Goal: Task Accomplishment & Management: Manage account settings

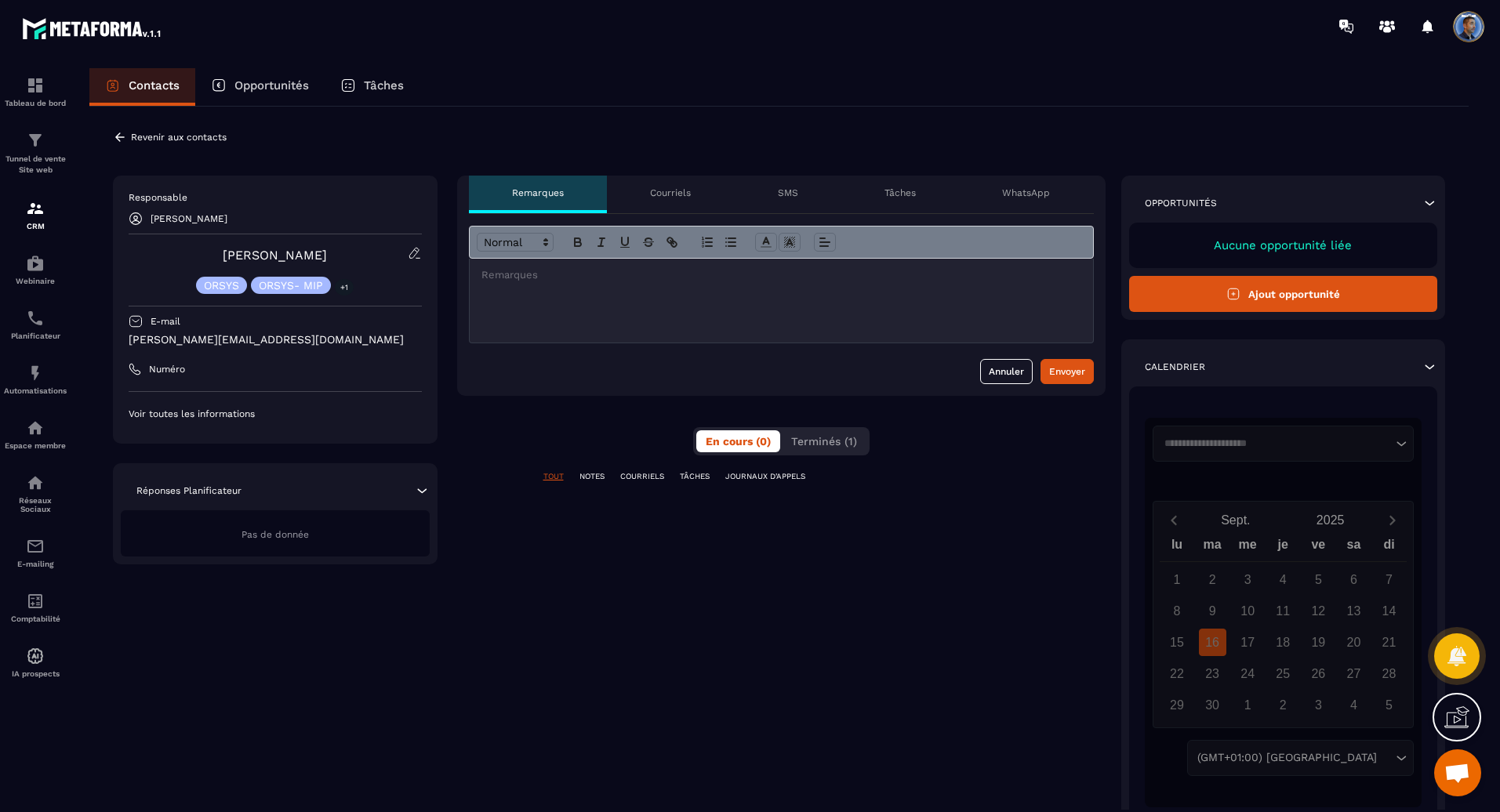
scroll to position [699, 0]
click at [117, 135] on icon at bounding box center [119, 137] width 14 height 14
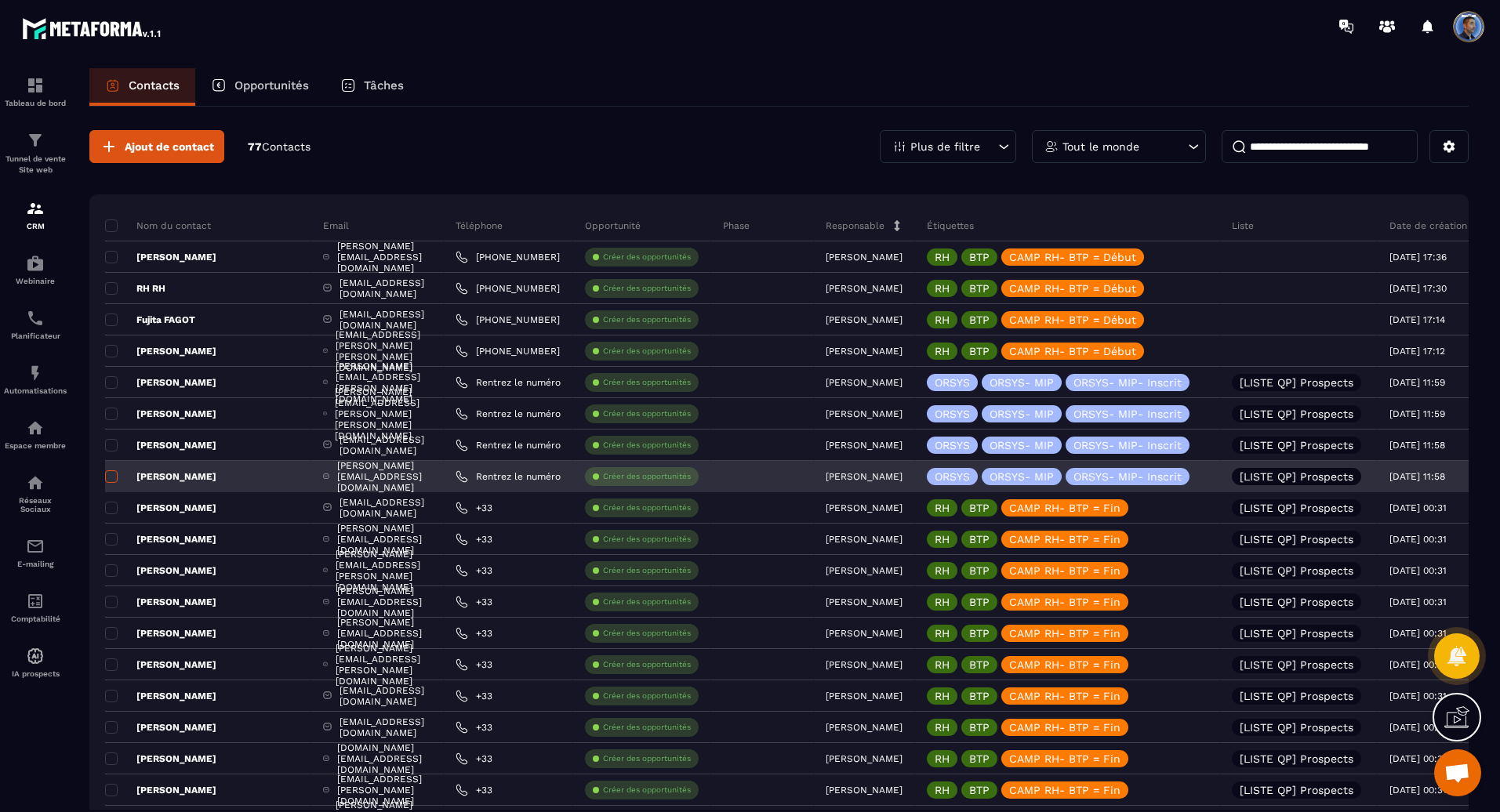
click at [112, 477] on span at bounding box center [111, 477] width 13 height 13
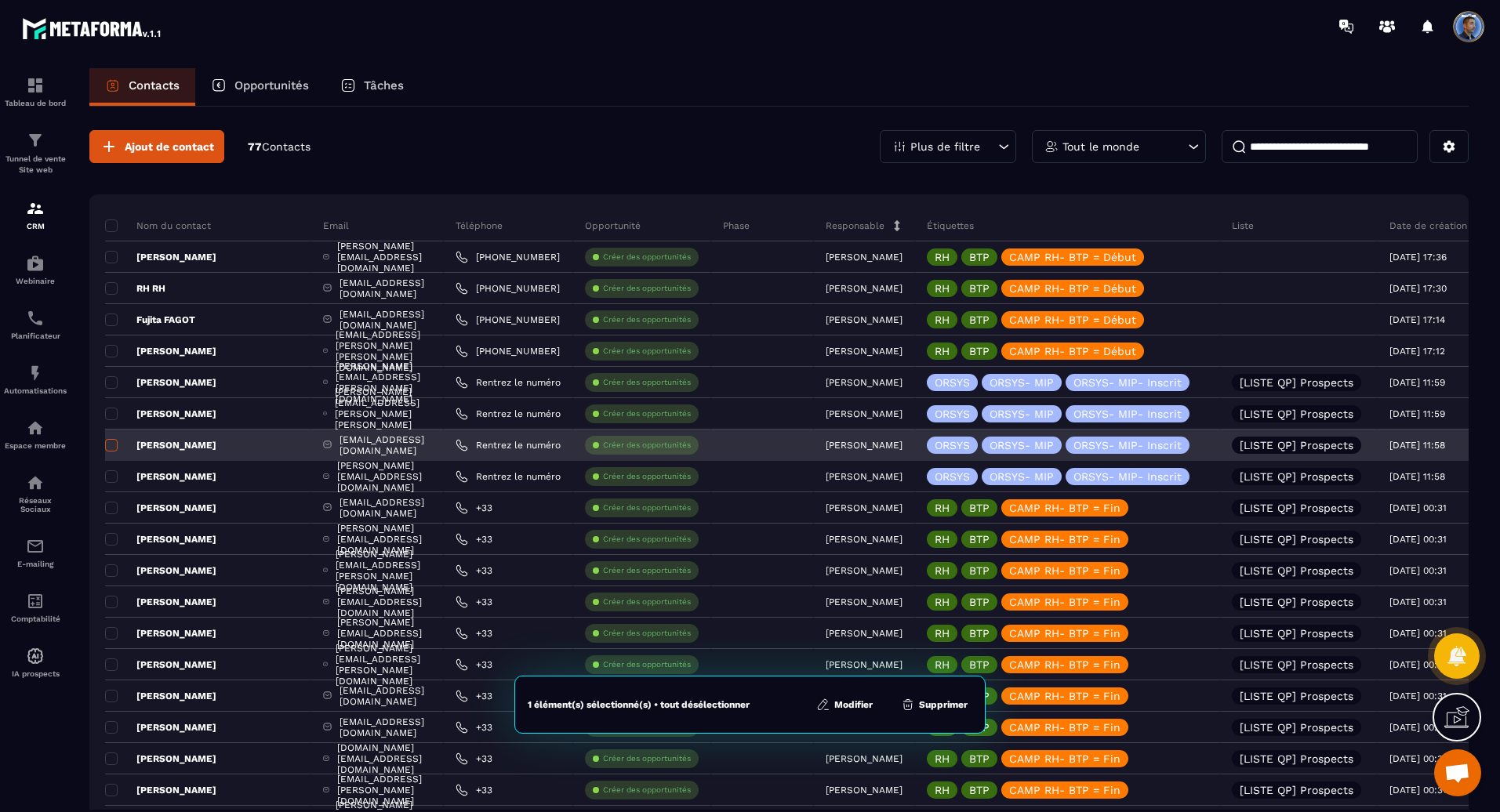
click at [116, 447] on span at bounding box center [111, 446] width 13 height 13
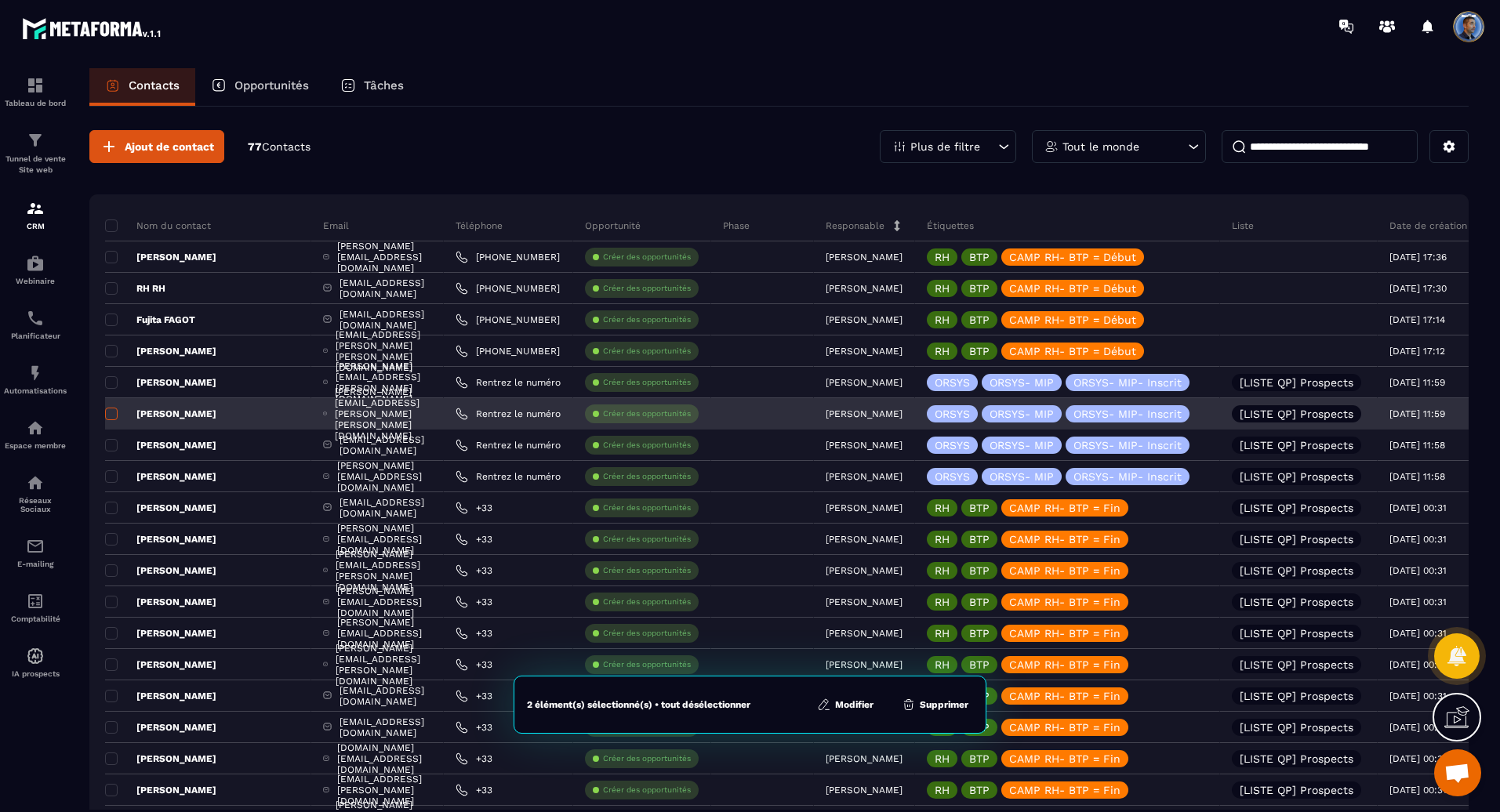
click at [113, 415] on span at bounding box center [111, 414] width 13 height 13
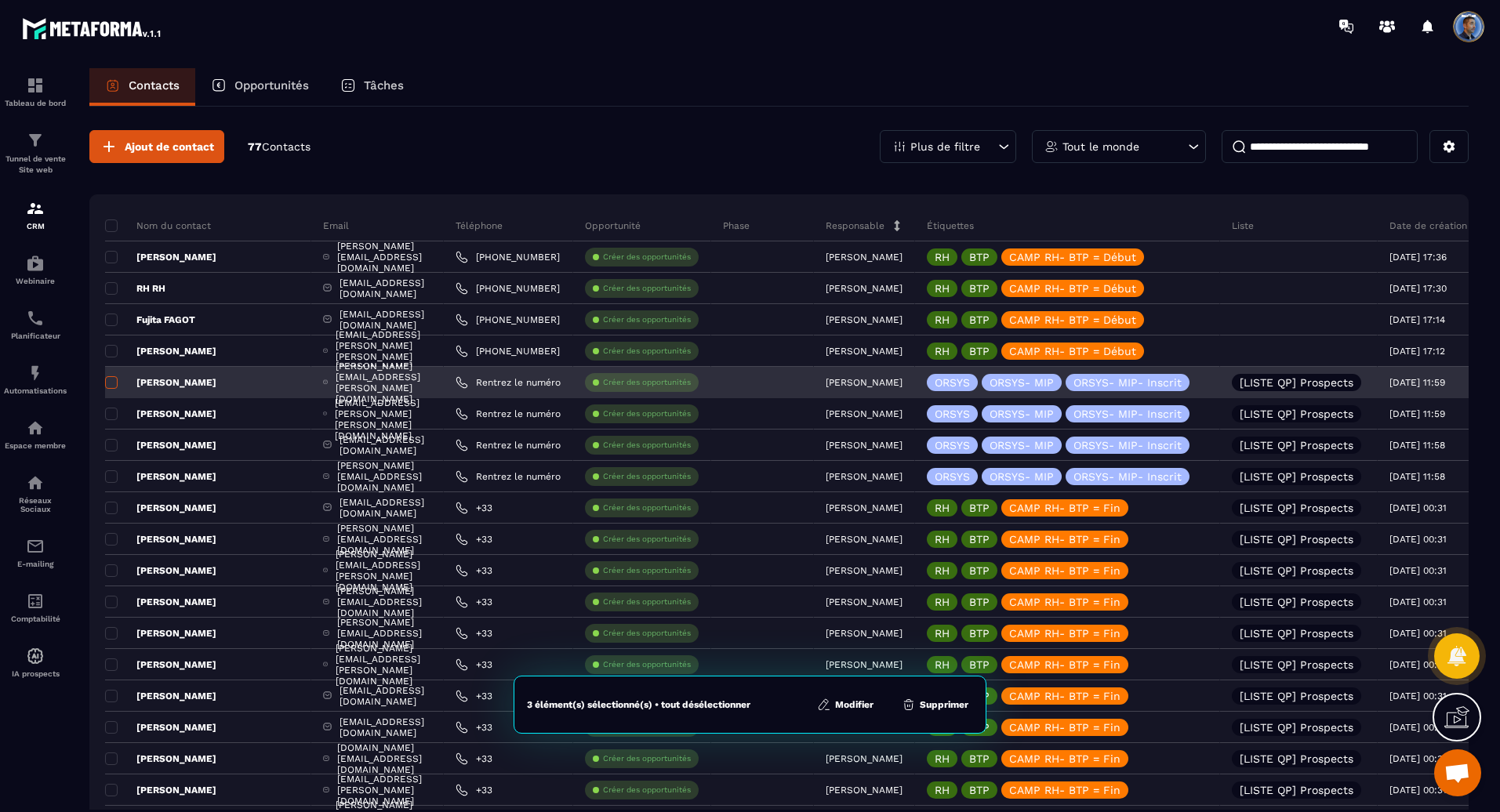
click at [116, 385] on span at bounding box center [111, 383] width 13 height 13
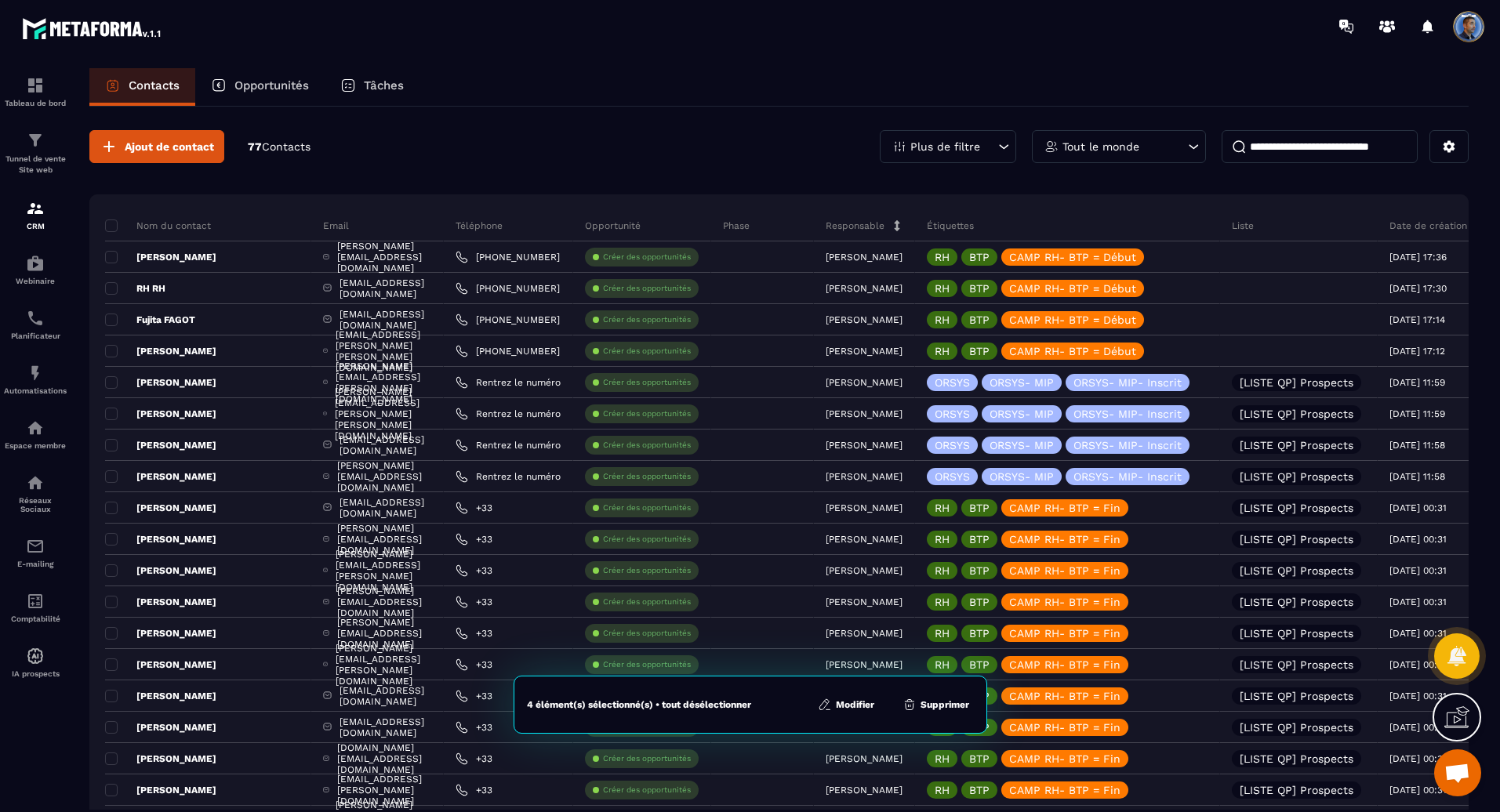
click at [854, 701] on button "Modifier" at bounding box center [846, 704] width 66 height 15
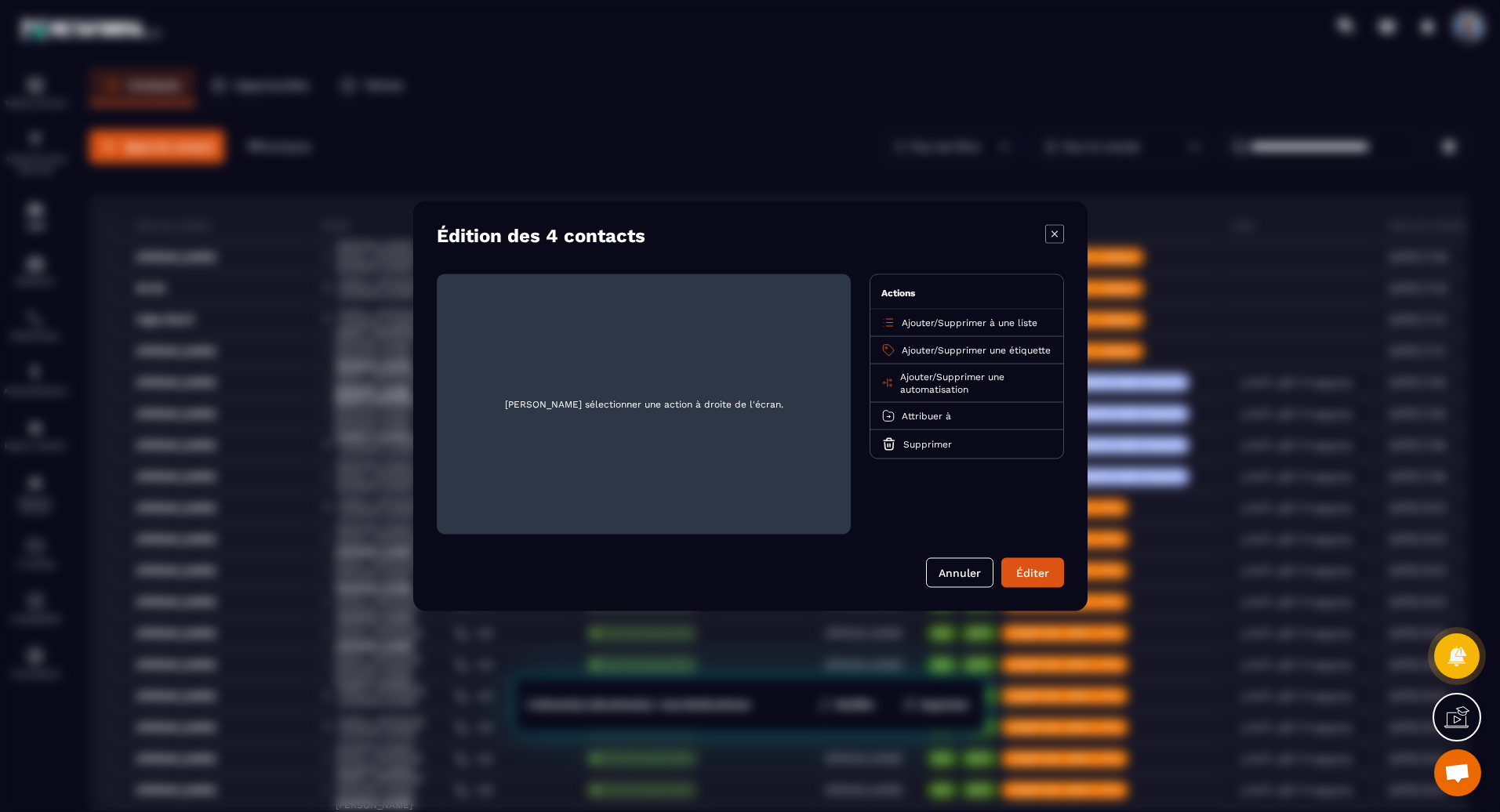
click at [909, 383] on span "Ajouter" at bounding box center [915, 377] width 32 height 11
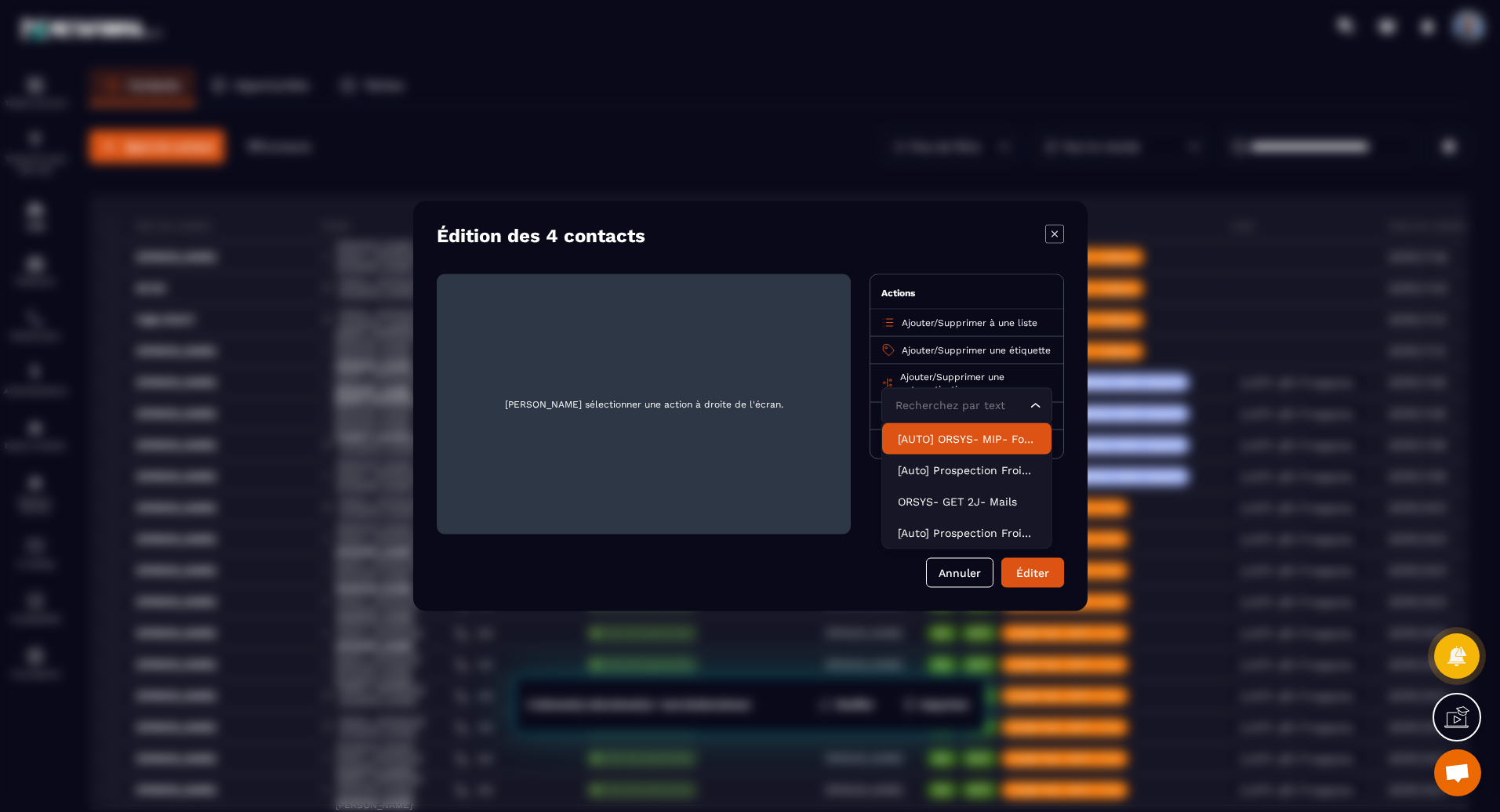
click at [980, 447] on p "[AUTO] ORSYS- MIP- Formation" at bounding box center [966, 438] width 138 height 15
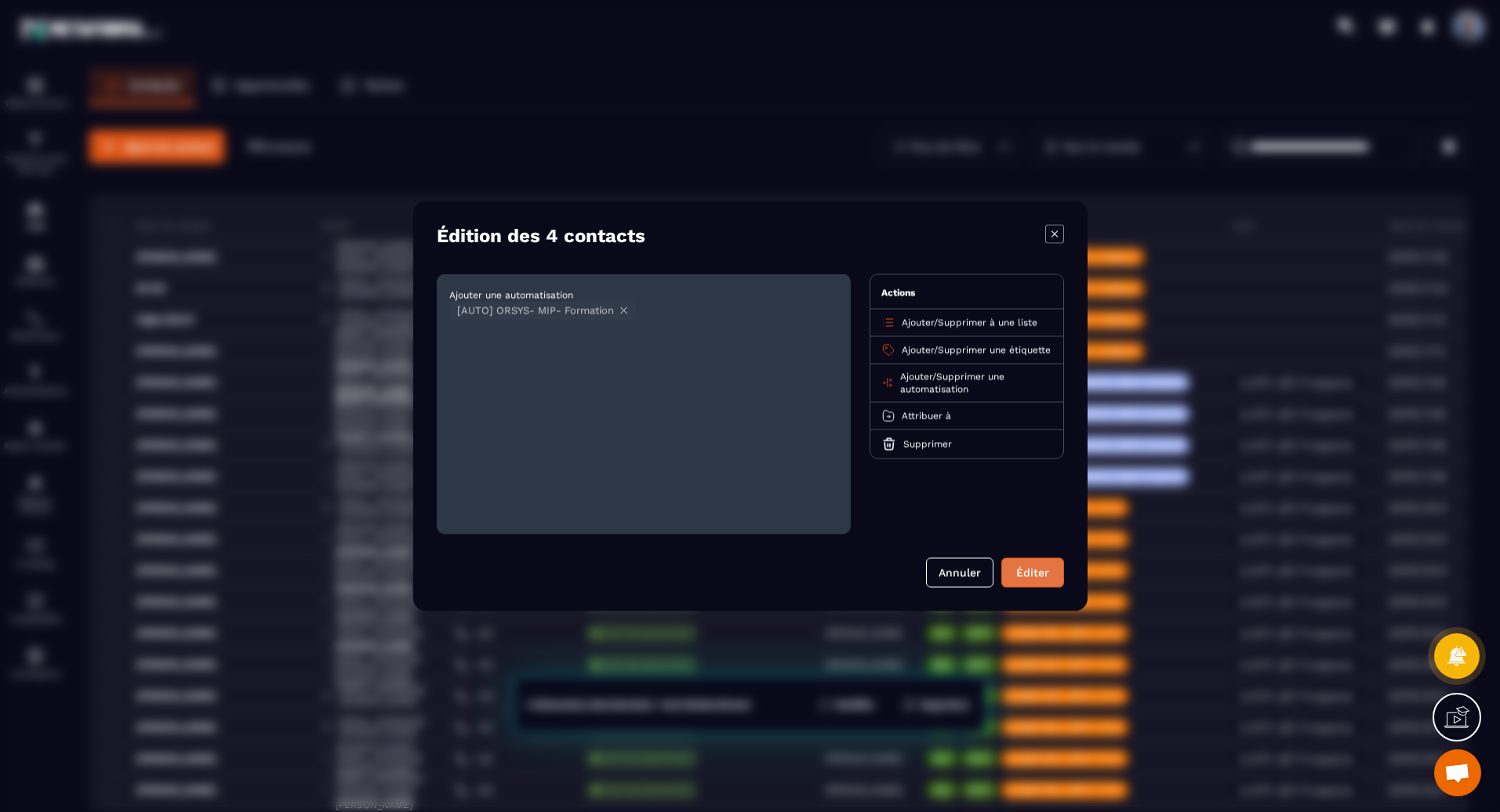
click at [1038, 578] on button "Éditer" at bounding box center [1033, 573] width 63 height 30
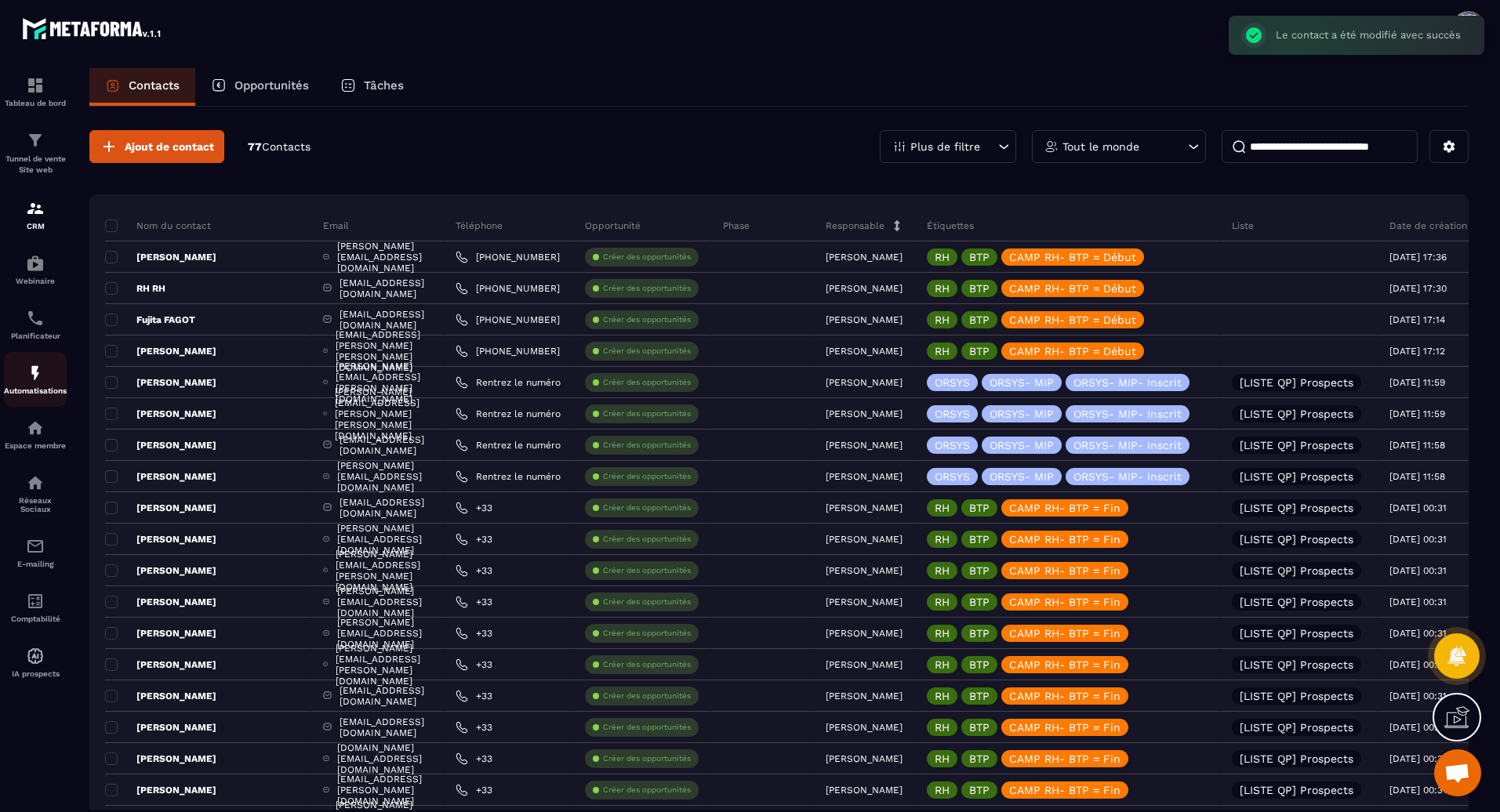
click at [36, 370] on img at bounding box center [35, 373] width 19 height 19
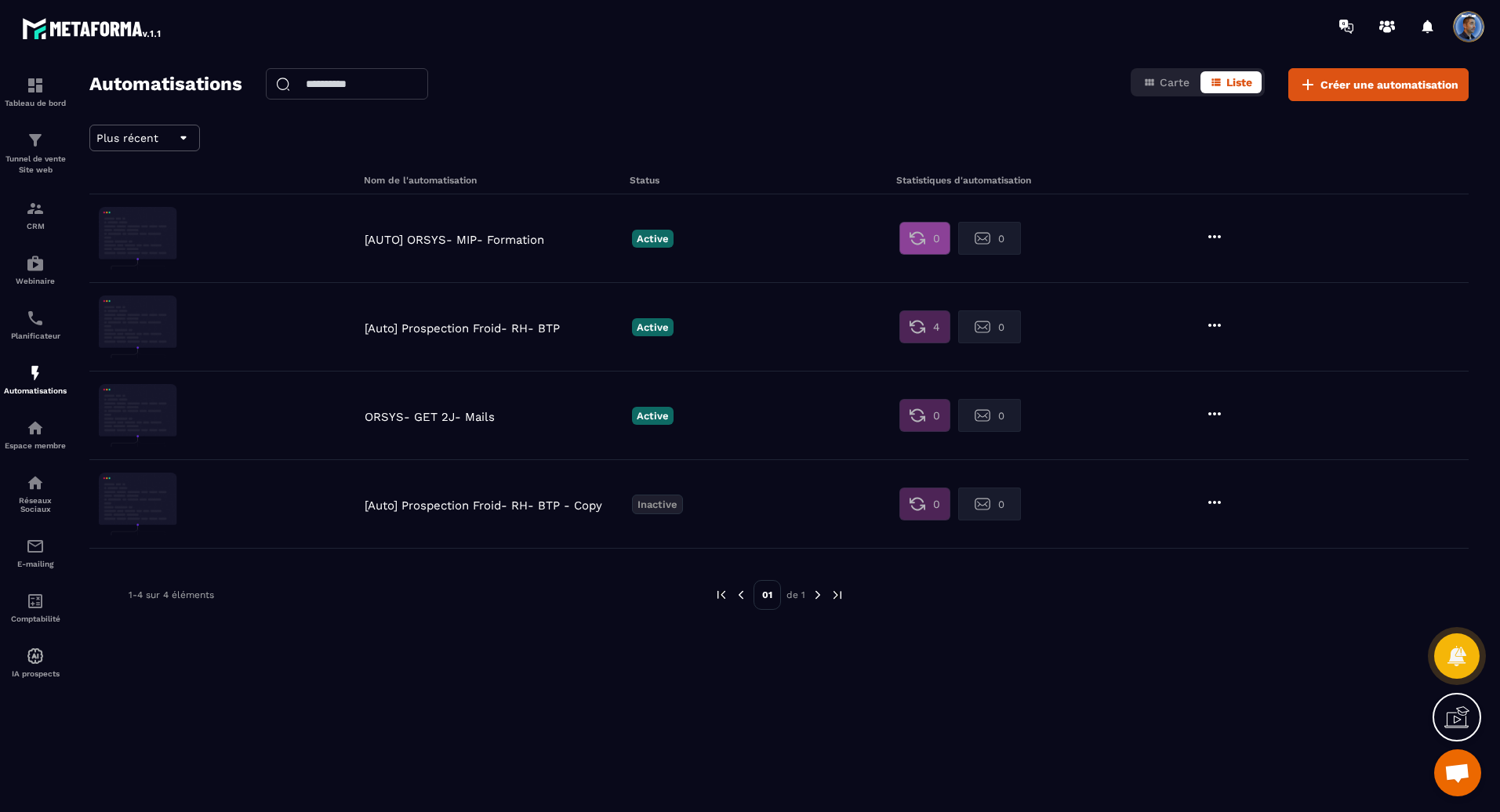
click at [923, 233] on img at bounding box center [917, 238] width 15 height 15
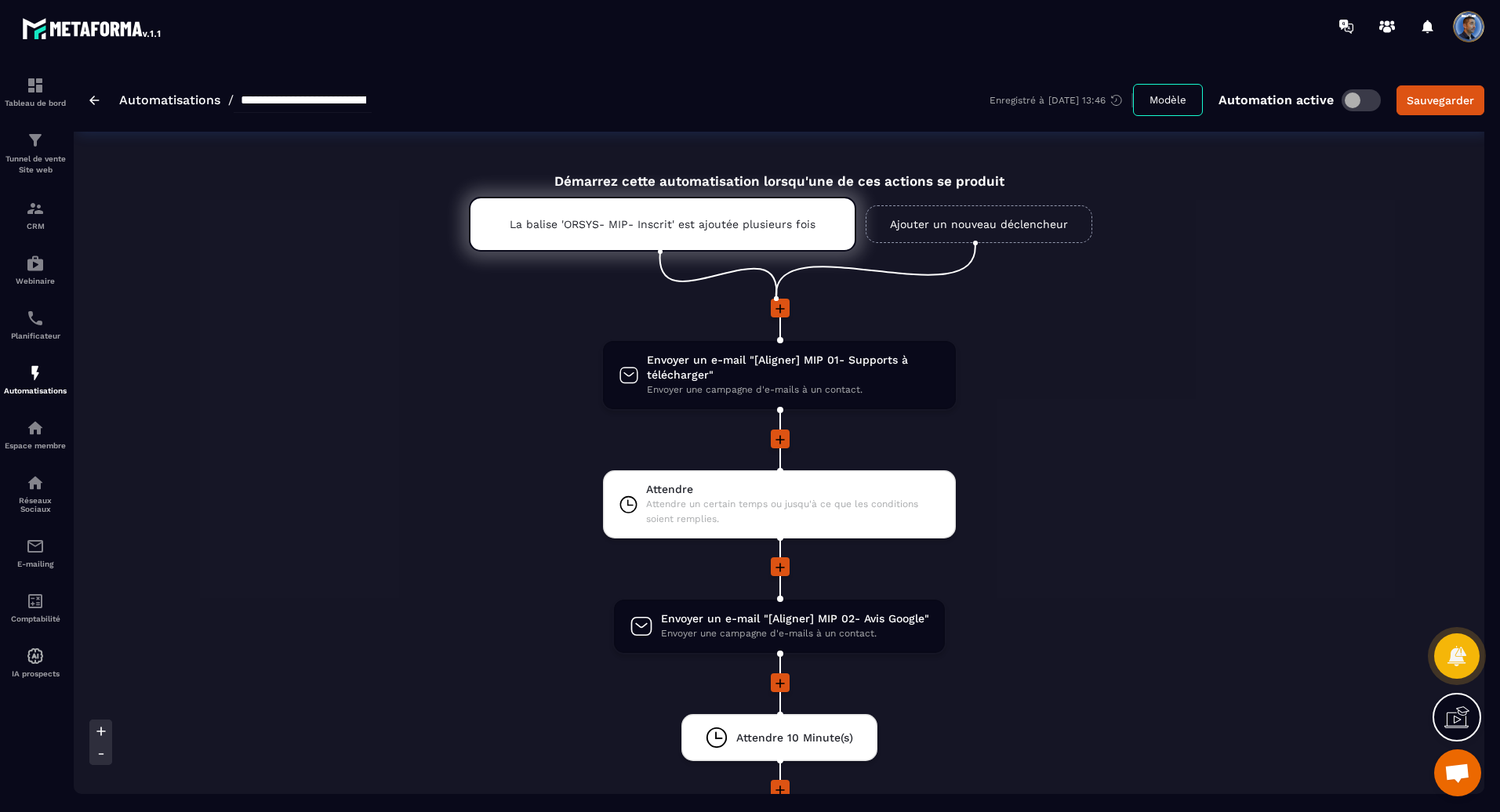
click at [94, 98] on img at bounding box center [94, 100] width 10 height 9
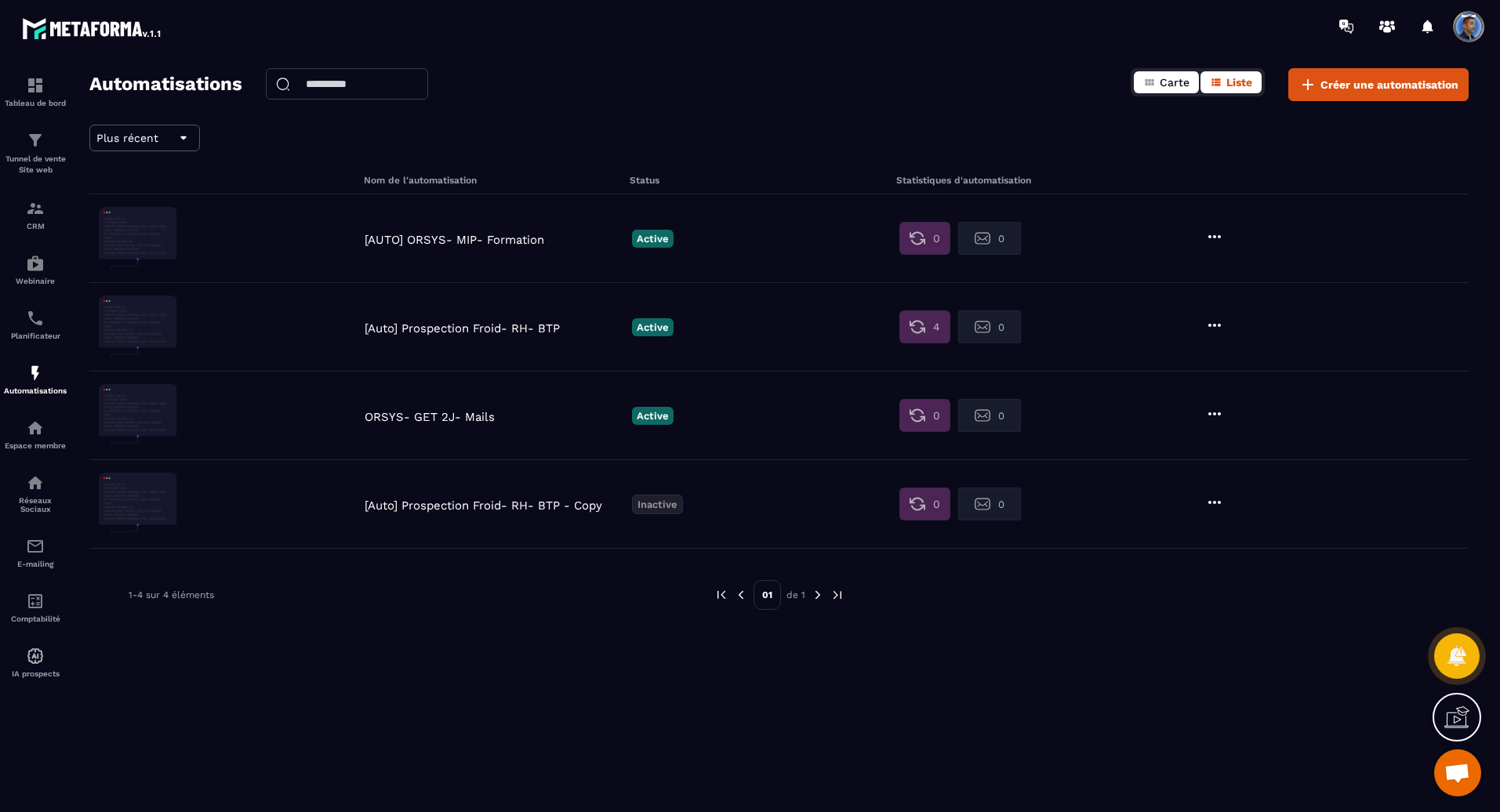
click at [1182, 86] on span "Carte" at bounding box center [1174, 82] width 30 height 13
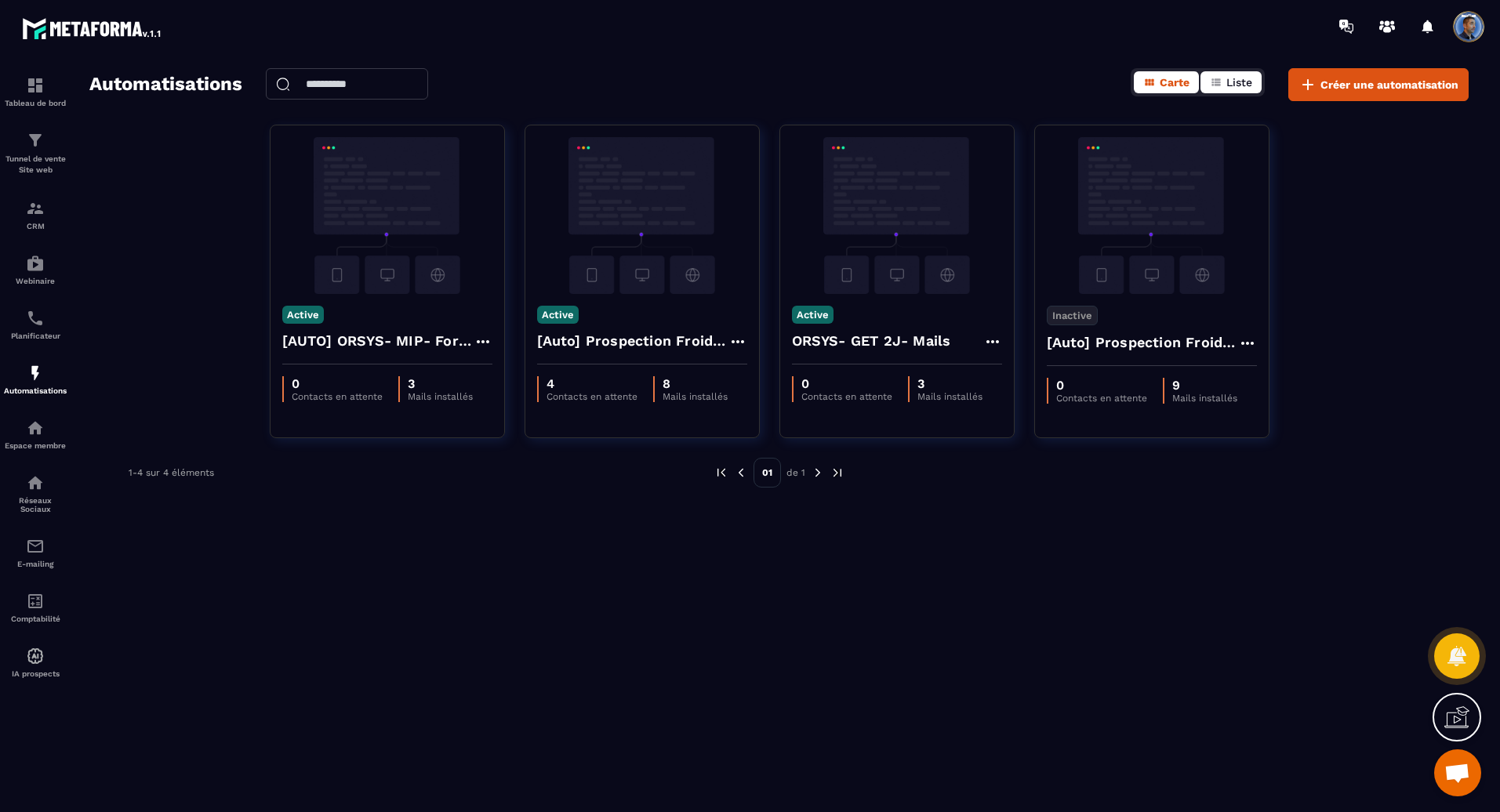
click at [1232, 79] on span "Liste" at bounding box center [1239, 82] width 26 height 13
